Goal: Task Accomplishment & Management: Manage account settings

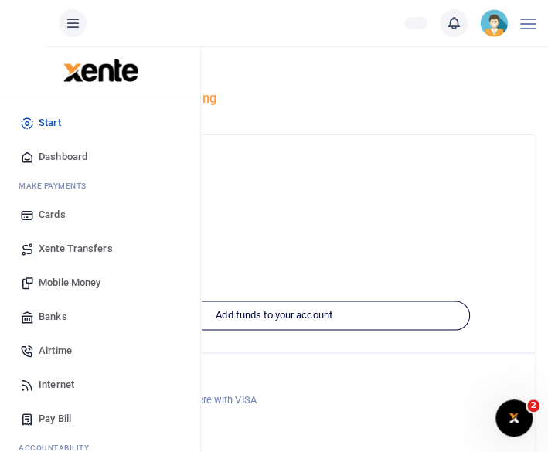
click at [59, 241] on span "Xente Transfers" at bounding box center [76, 248] width 74 height 15
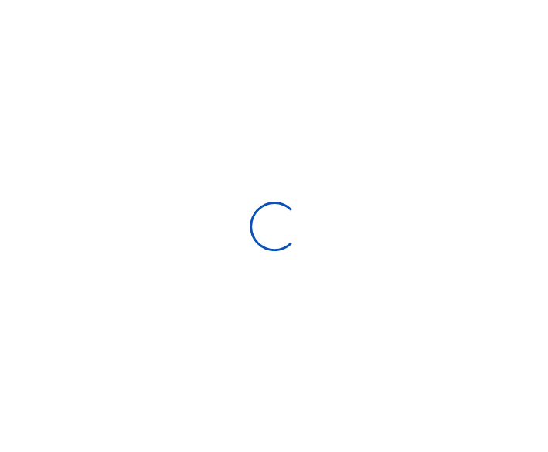
select select "Loading categories"
select select
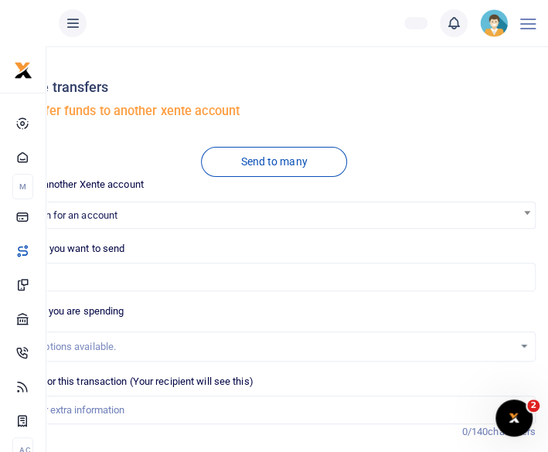
click at [532, 41] on div at bounding box center [527, 23] width 15 height 46
click at [530, 19] on span at bounding box center [528, 24] width 12 height 12
click at [530, 19] on span at bounding box center [527, 20] width 15 height 2
click at [530, 19] on span at bounding box center [528, 24] width 12 height 12
click at [73, 19] on icon at bounding box center [72, 23] width 15 height 17
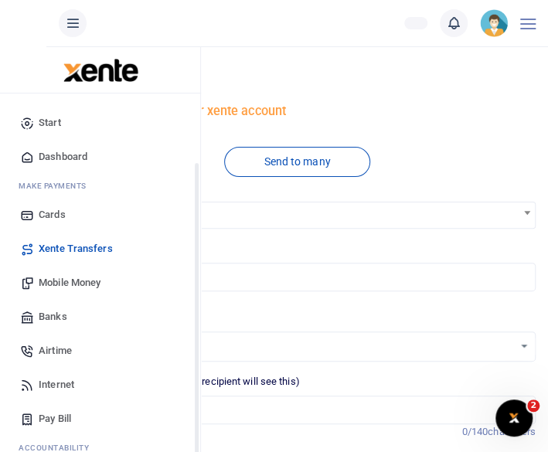
scroll to position [99, 0]
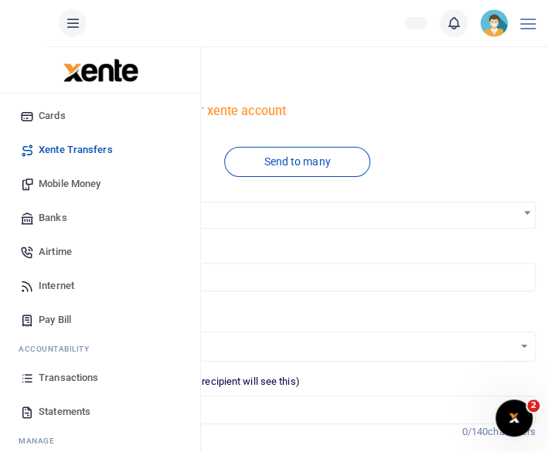
click at [75, 410] on span "Statements" at bounding box center [65, 411] width 52 height 15
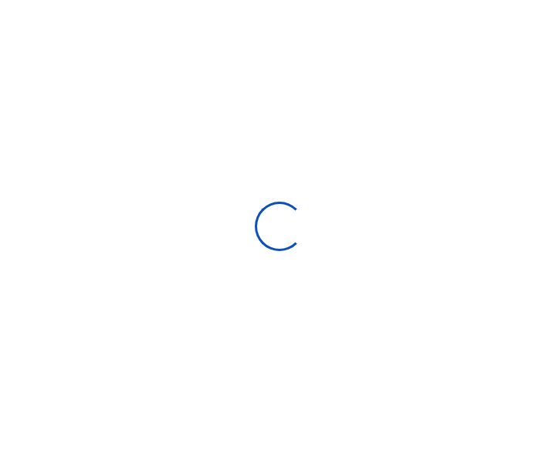
select select "ALL"
type input "[DATE] - [DATE]"
